Goal: Find specific page/section: Find specific page/section

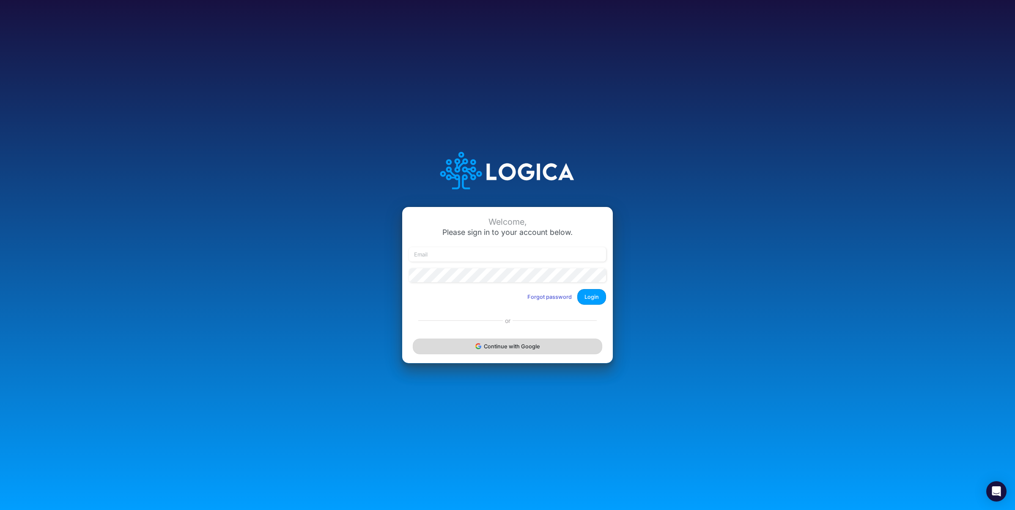
click at [497, 348] on button "Continue with Google" at bounding box center [508, 346] width 190 height 16
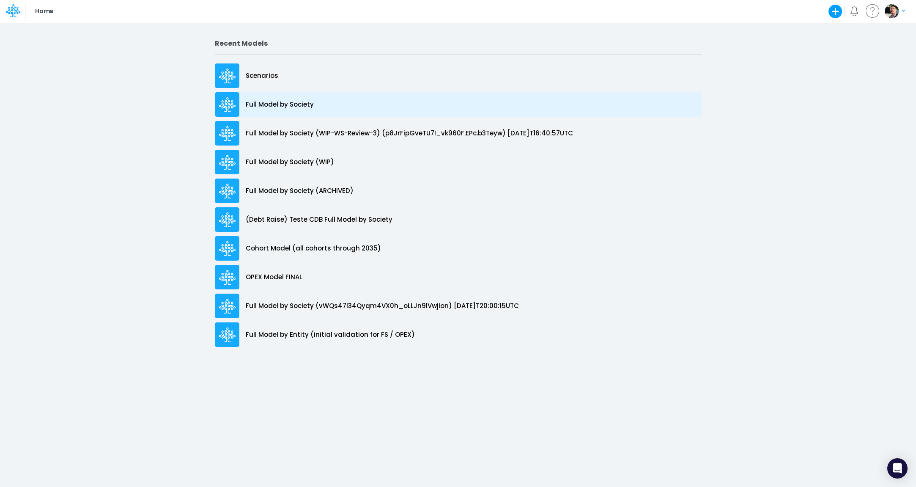
click at [288, 108] on p "Full Model by Society" at bounding box center [280, 105] width 68 height 10
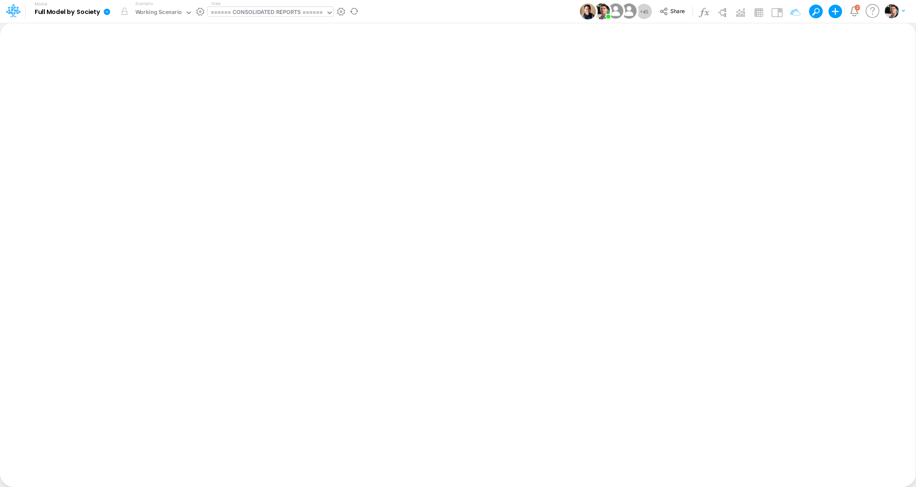
click at [288, 15] on div "====== CONSOLIDATED REPORTS ======" at bounding box center [267, 13] width 113 height 10
type input "n"
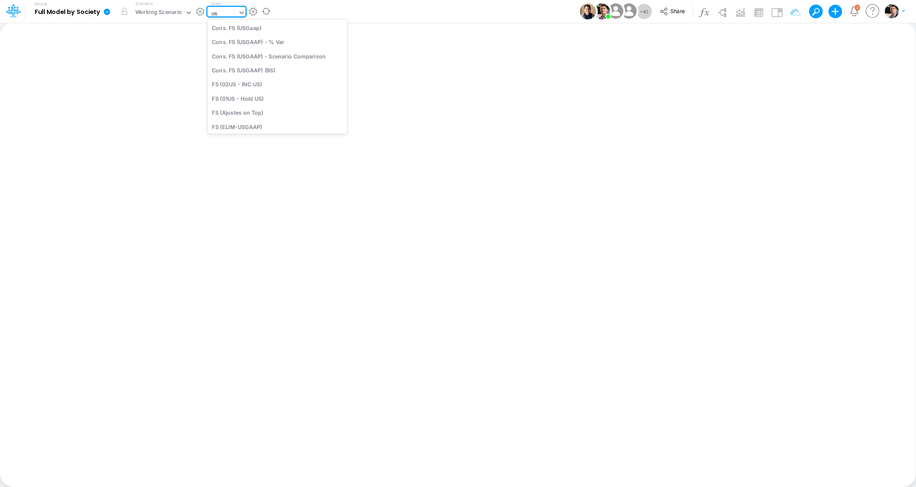
type input "usg"
click at [259, 29] on div "Cons. FS (USGaap)" at bounding box center [269, 28] width 123 height 14
type input "Consolidated FS - USGAAP"
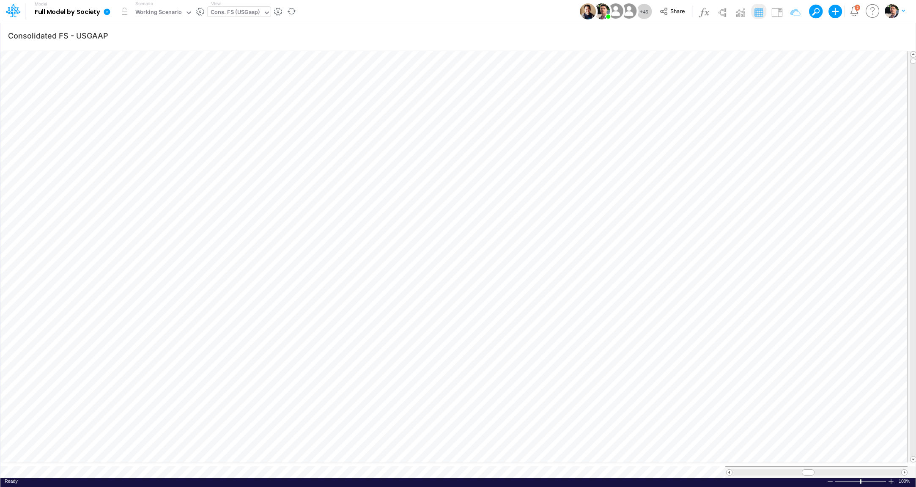
scroll to position [3, 28]
click at [253, 14] on div "Cons. FS (USGaap)" at bounding box center [236, 13] width 50 height 10
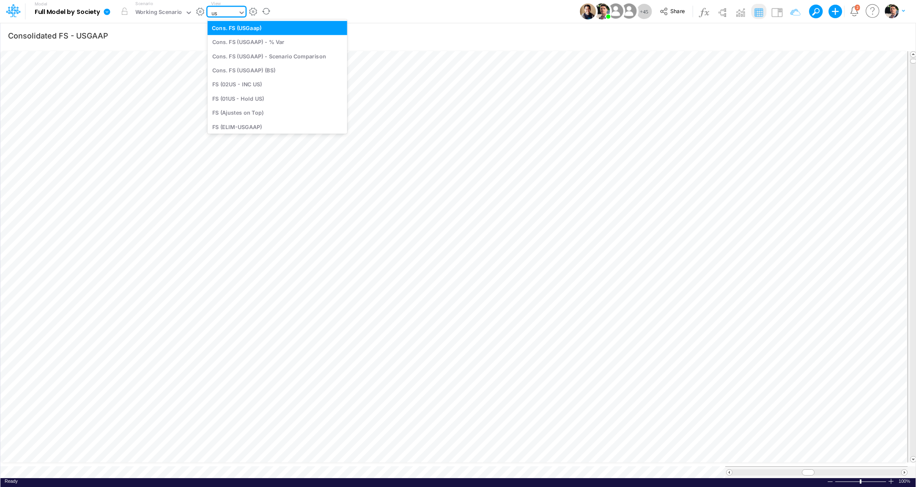
type input "usg"
click at [243, 110] on div "BS (USGAAP)" at bounding box center [269, 113] width 123 height 14
type input "BS (USGAAP) - Detailed"
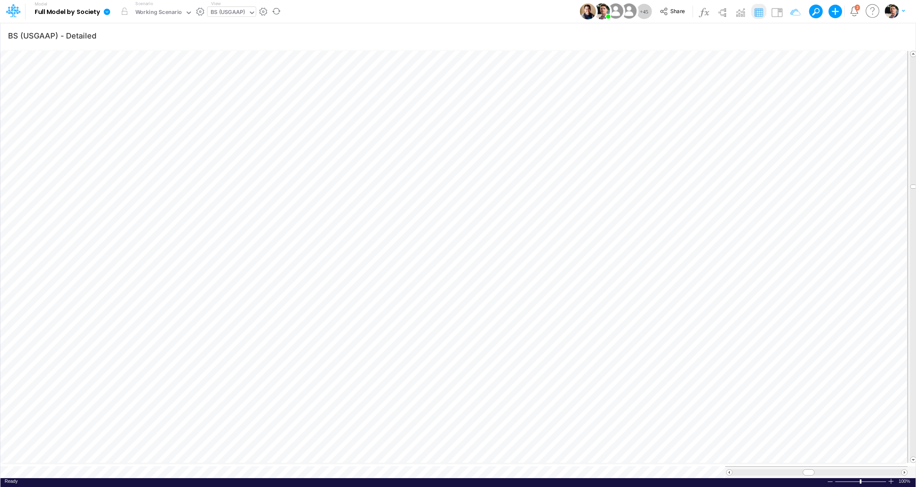
scroll to position [3, 13]
click at [587, 341] on icon "button" at bounding box center [589, 341] width 13 height 9
